Goal: Find specific fact: Find specific fact

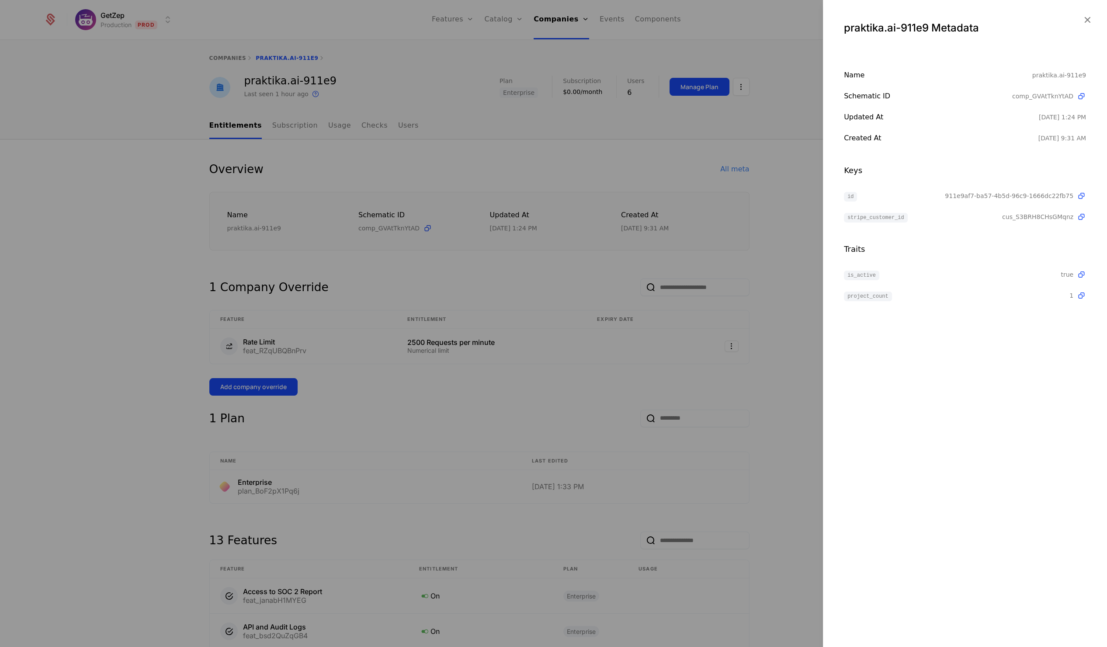
click at [499, 108] on div at bounding box center [553, 323] width 1107 height 647
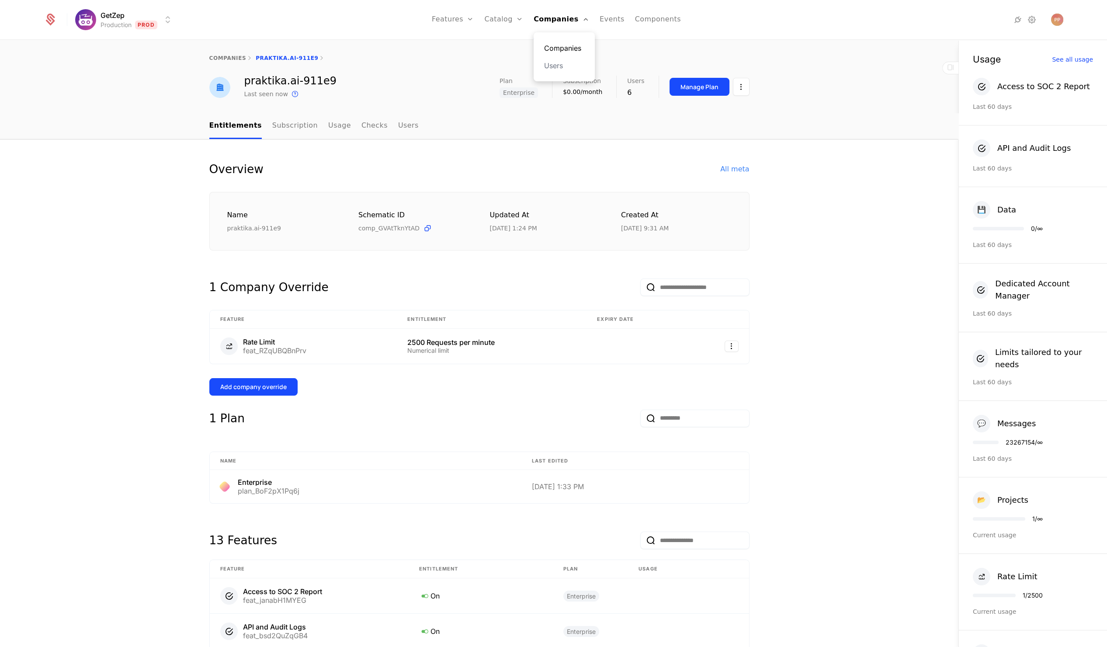
click at [568, 49] on link "Companies" at bounding box center [564, 48] width 40 height 10
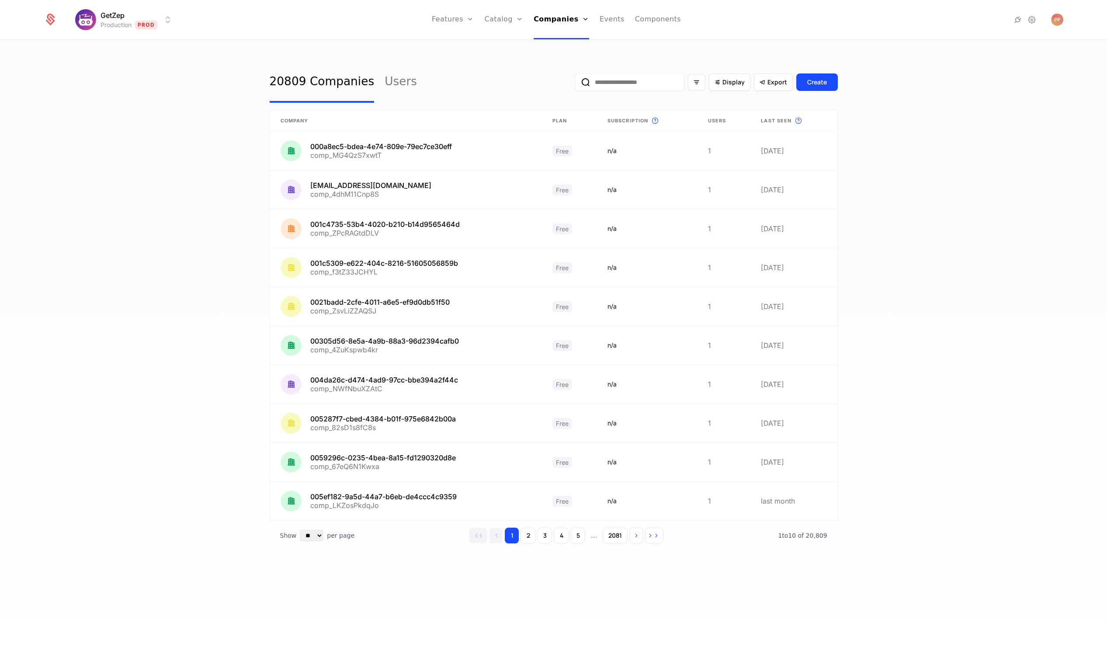
click at [657, 87] on input "email" at bounding box center [629, 81] width 109 height 17
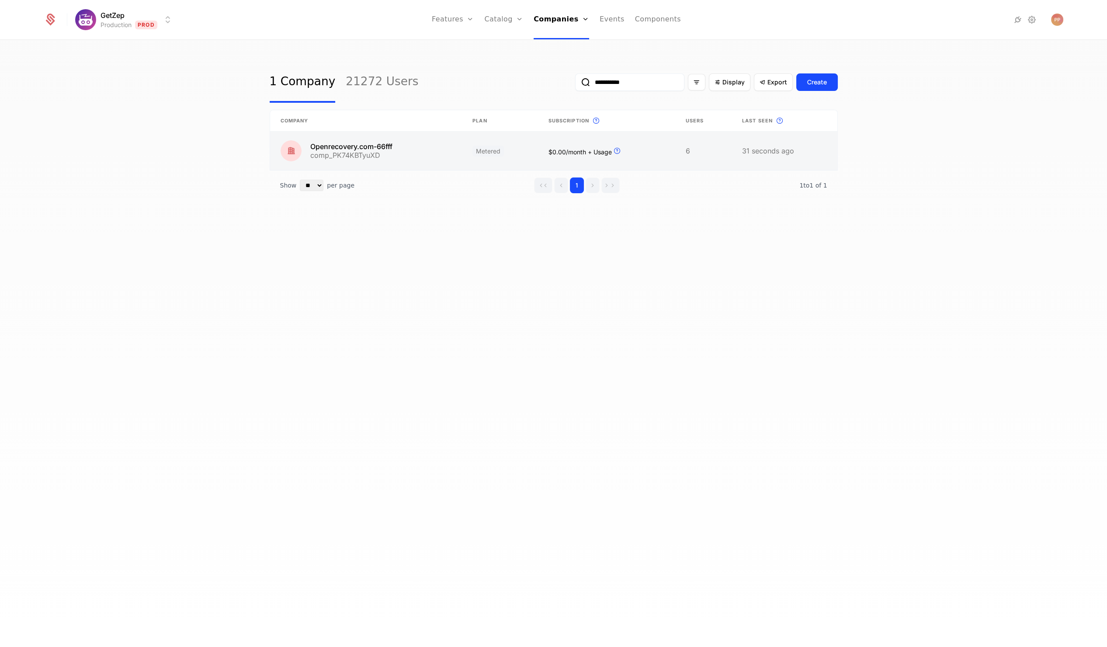
type input "**********"
click at [393, 151] on link at bounding box center [366, 151] width 192 height 38
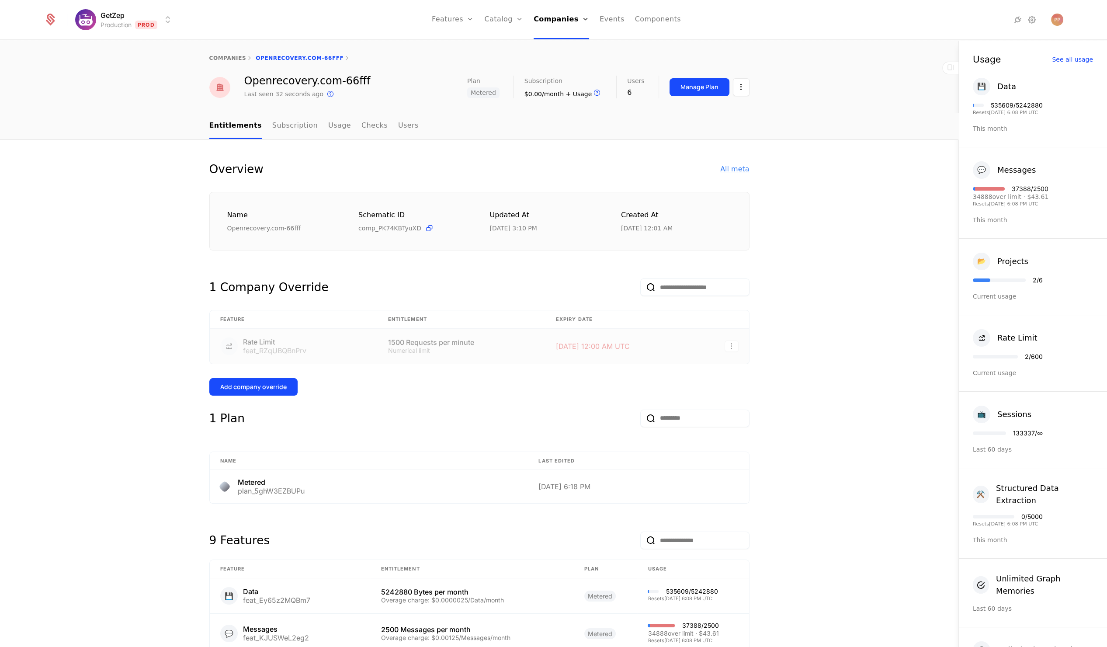
click at [732, 168] on div "All meta" at bounding box center [734, 169] width 29 height 10
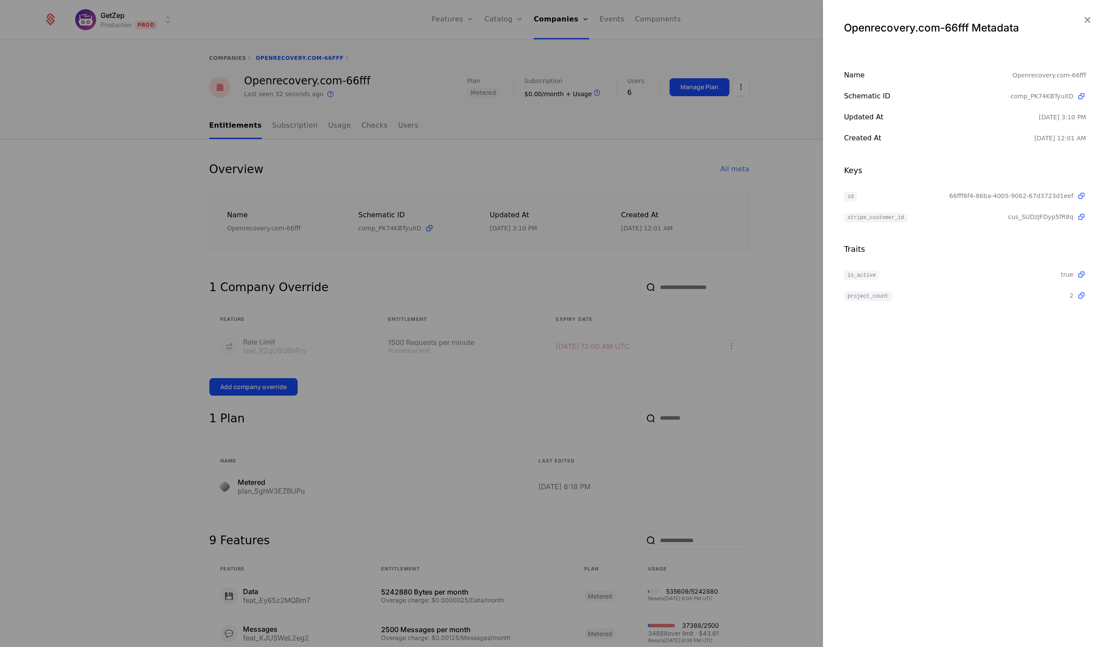
click at [976, 195] on span "66fff6f4-86ba-4005-9062-67d3723d1eef" at bounding box center [1012, 195] width 124 height 9
copy span "66fff6f4-86ba-4005-9062-67d3723d1eef"
